Goal: Task Accomplishment & Management: Manage account settings

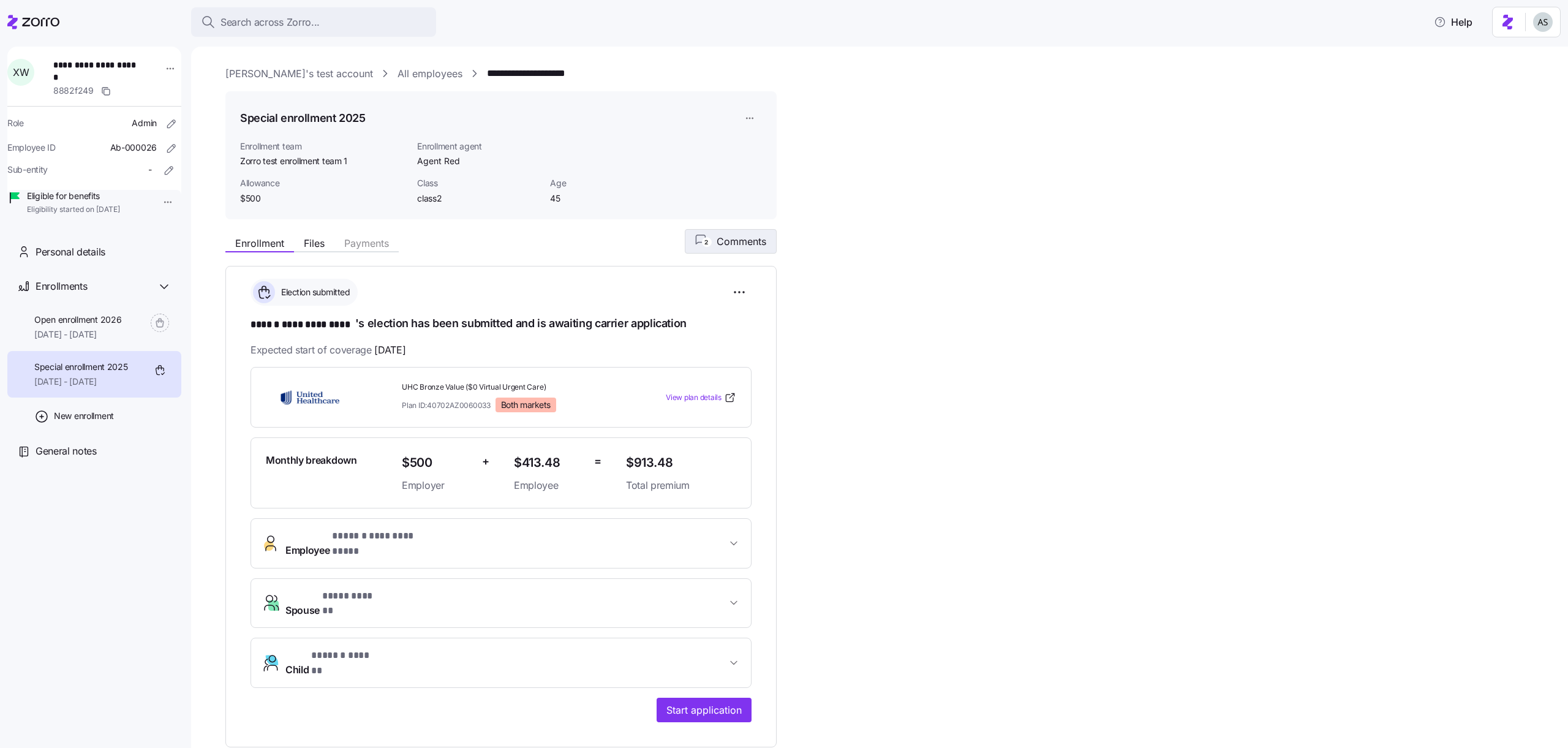
click at [729, 251] on button "2 Comments" at bounding box center [731, 241] width 91 height 25
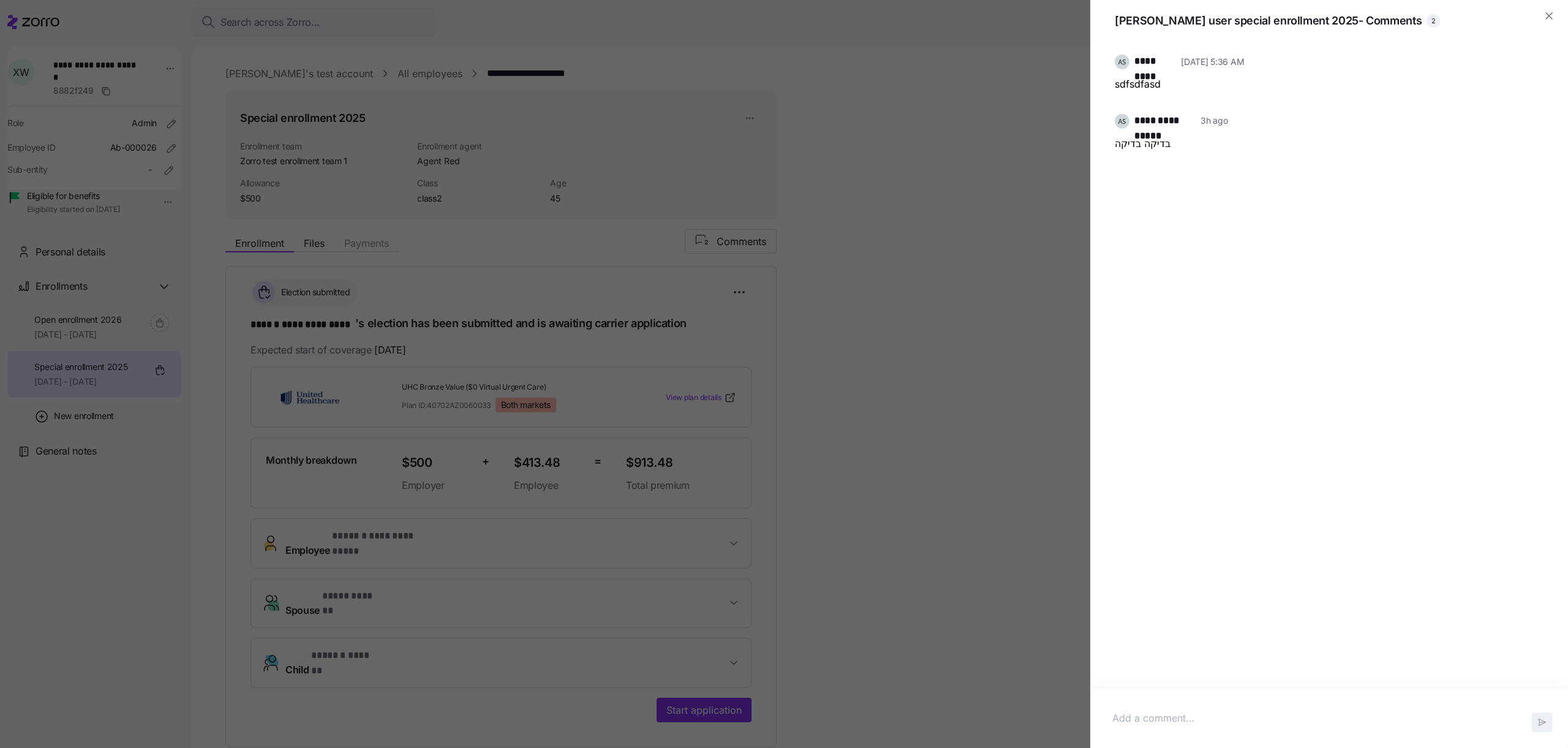
click at [940, 398] on div at bounding box center [784, 374] width 1568 height 748
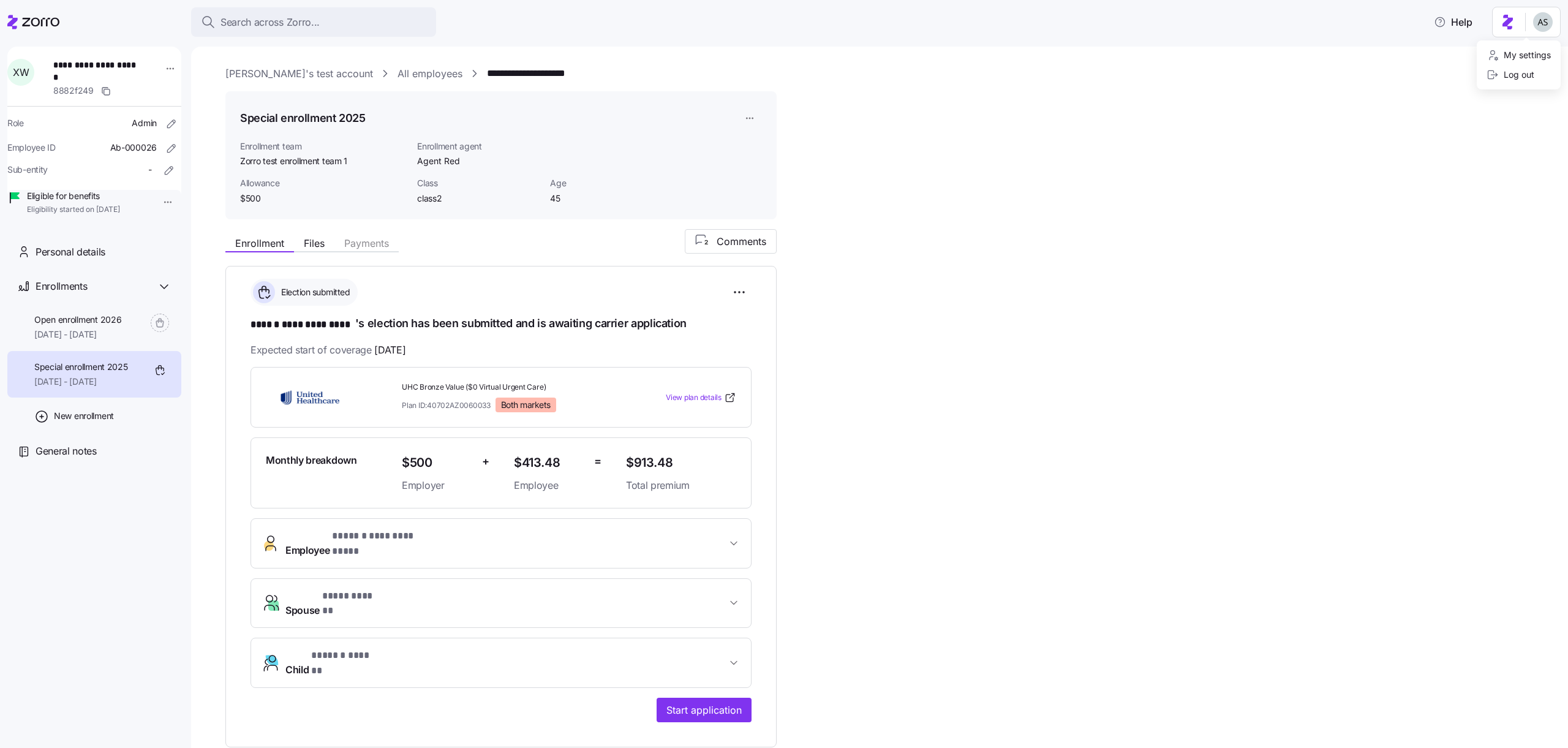
click at [1535, 30] on html "**********" at bounding box center [784, 370] width 1568 height 740
click at [1486, 76] on icon at bounding box center [1492, 75] width 12 height 12
